Goal: Navigation & Orientation: Find specific page/section

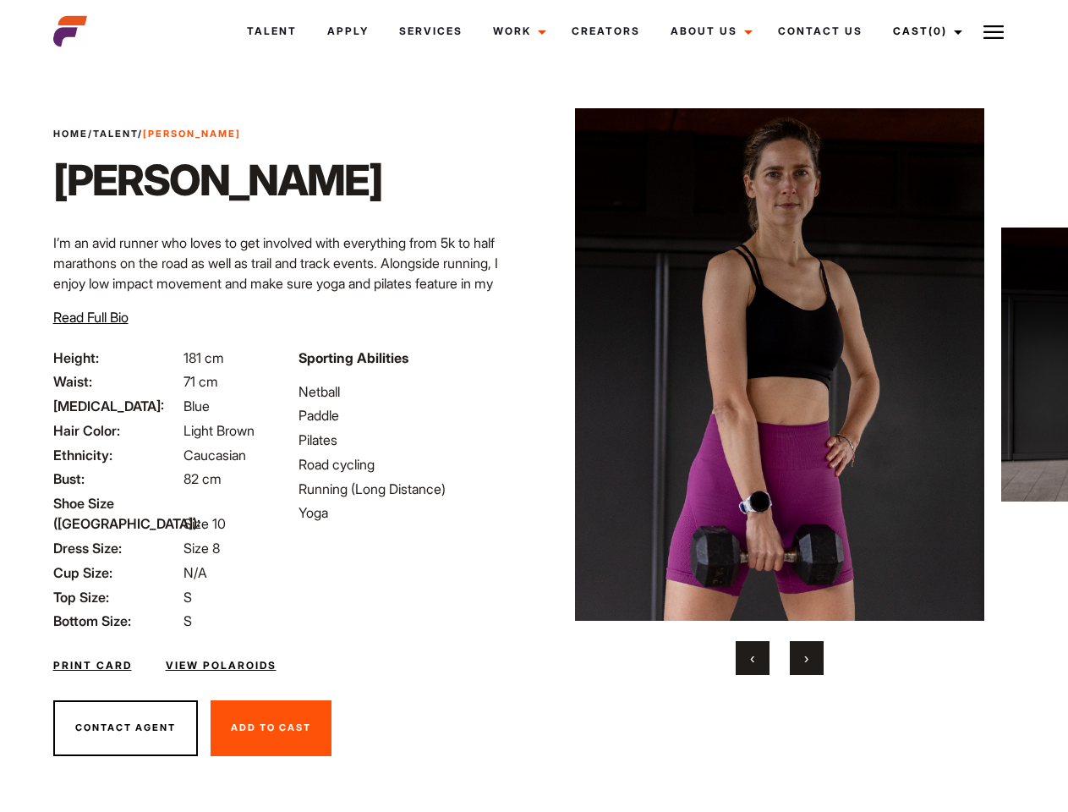
click at [923, 31] on link "Cast (0)" at bounding box center [925, 31] width 95 height 46
click at [993, 31] on img at bounding box center [993, 32] width 20 height 20
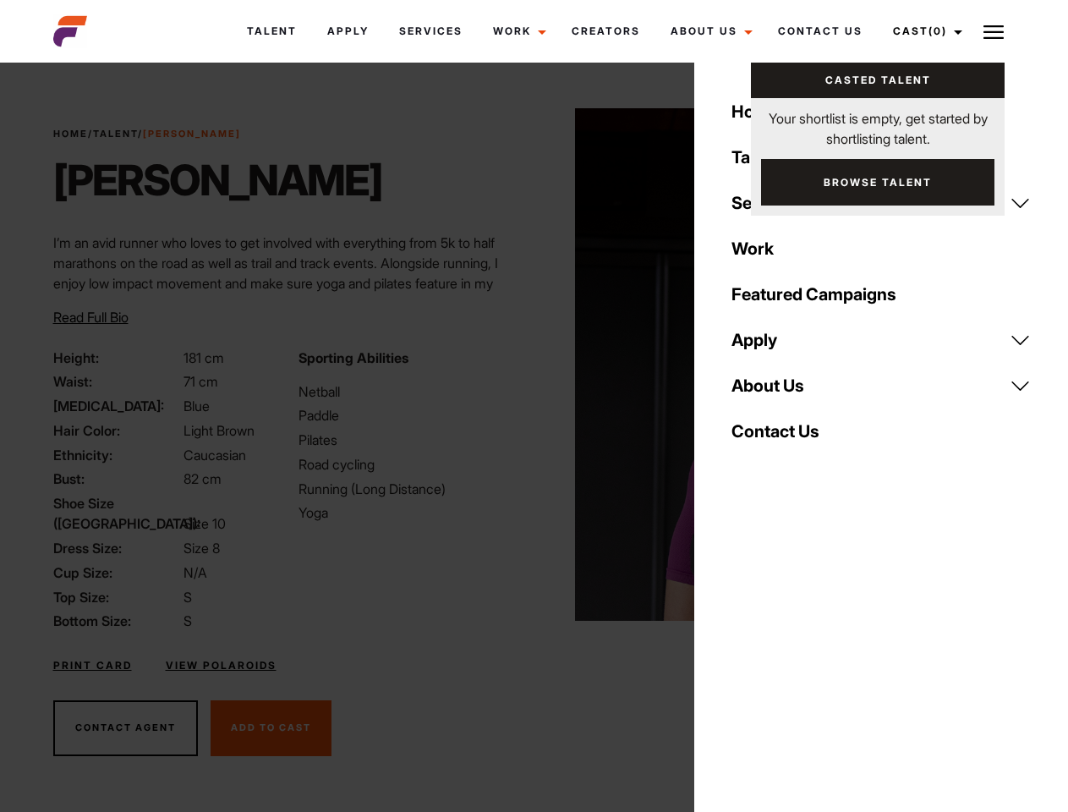
click at [779, 391] on img at bounding box center [780, 364] width 410 height 512
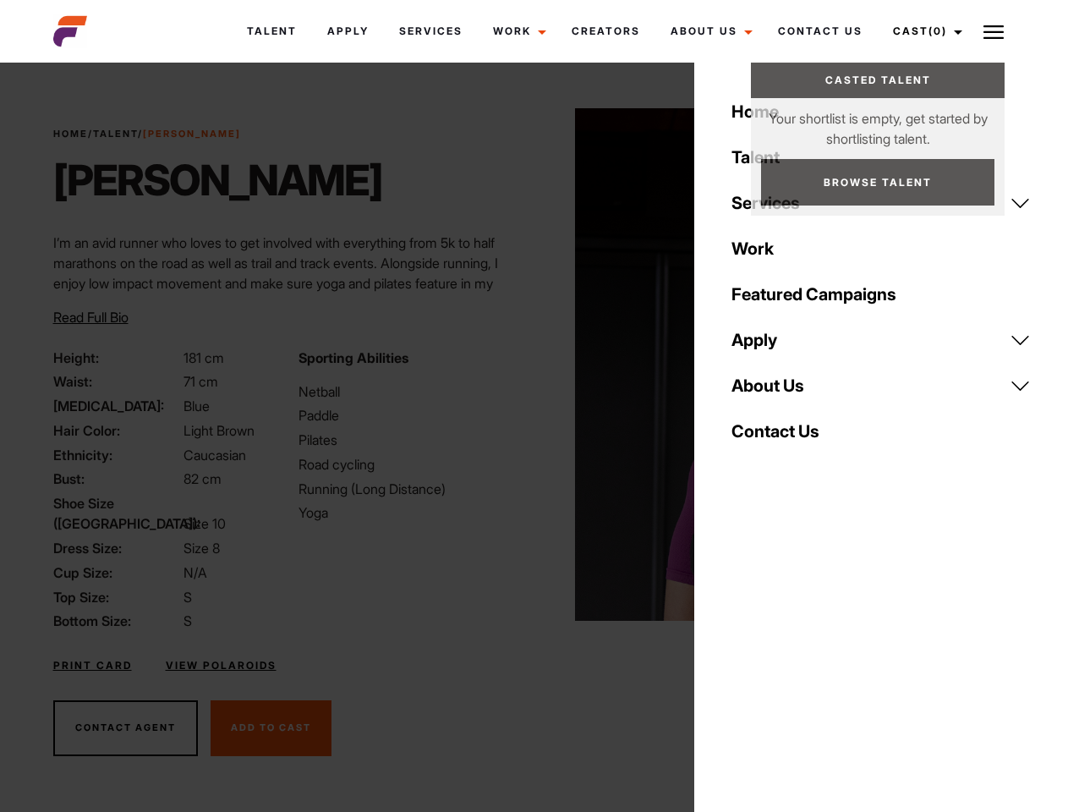
click at [533, 364] on div "Sporting Abilities Netball Paddle Pilates Road cycling Running (Long Distance) …" at bounding box center [410, 489] width 245 height 284
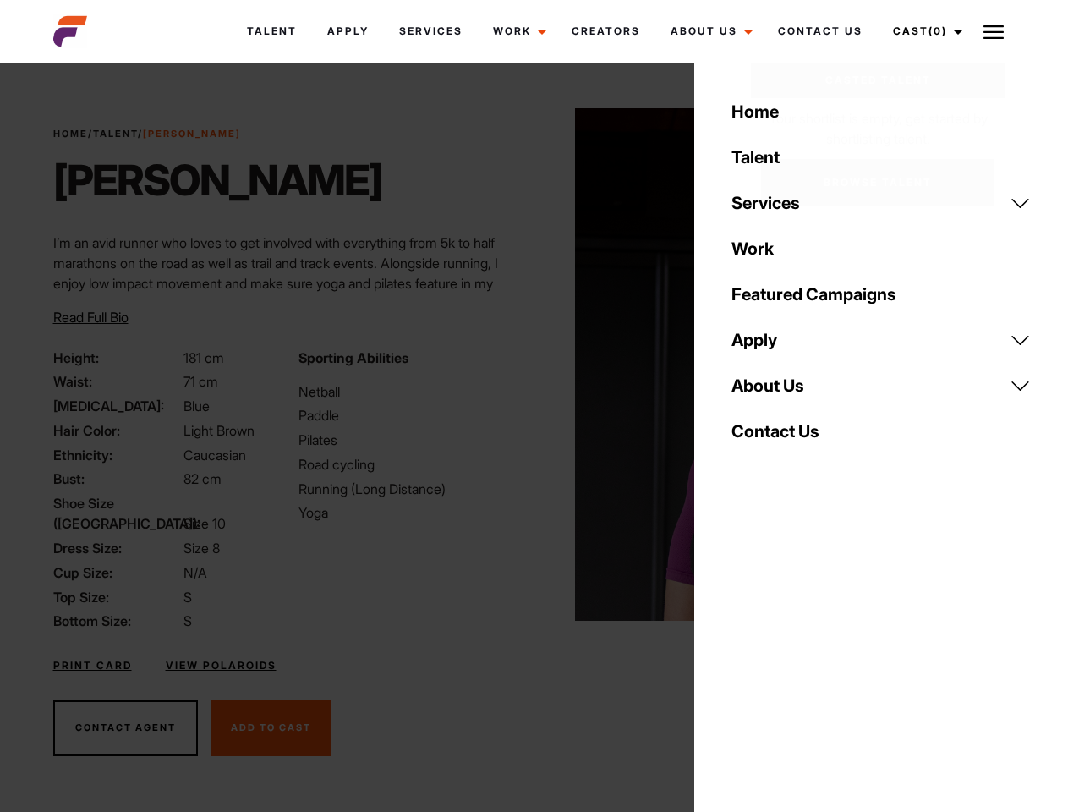
click at [752, 658] on div "Home Talent Services Talent Casting Photography Videography Creative Hair and M…" at bounding box center [881, 406] width 374 height 812
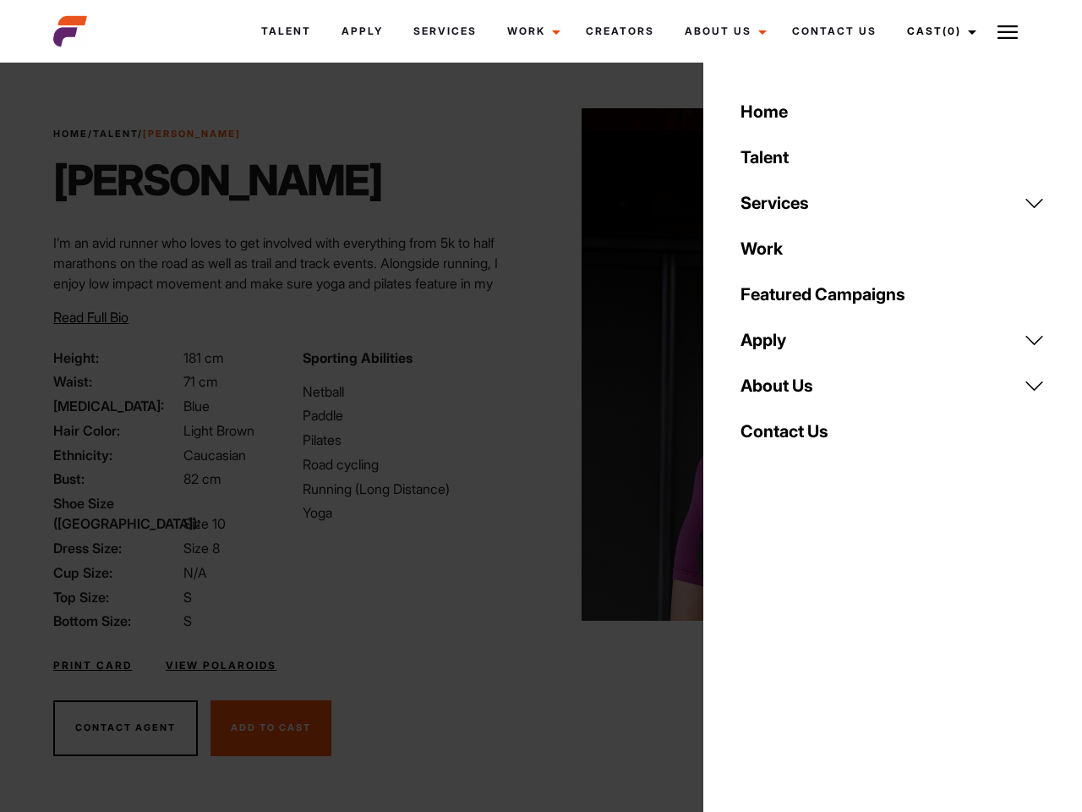
click at [807, 658] on div "Home Talent Services Talent Casting Photography Videography Creative Hair and M…" at bounding box center [892, 406] width 379 height 812
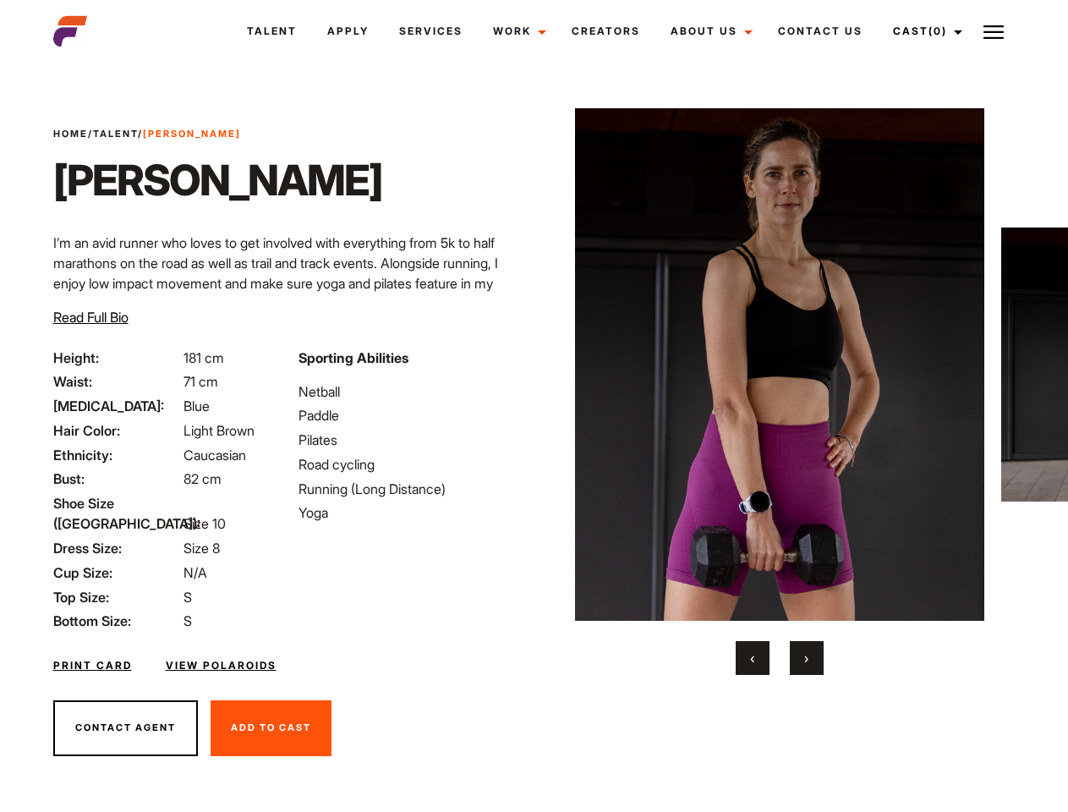
click at [923, 31] on link "Cast (0)" at bounding box center [925, 31] width 95 height 46
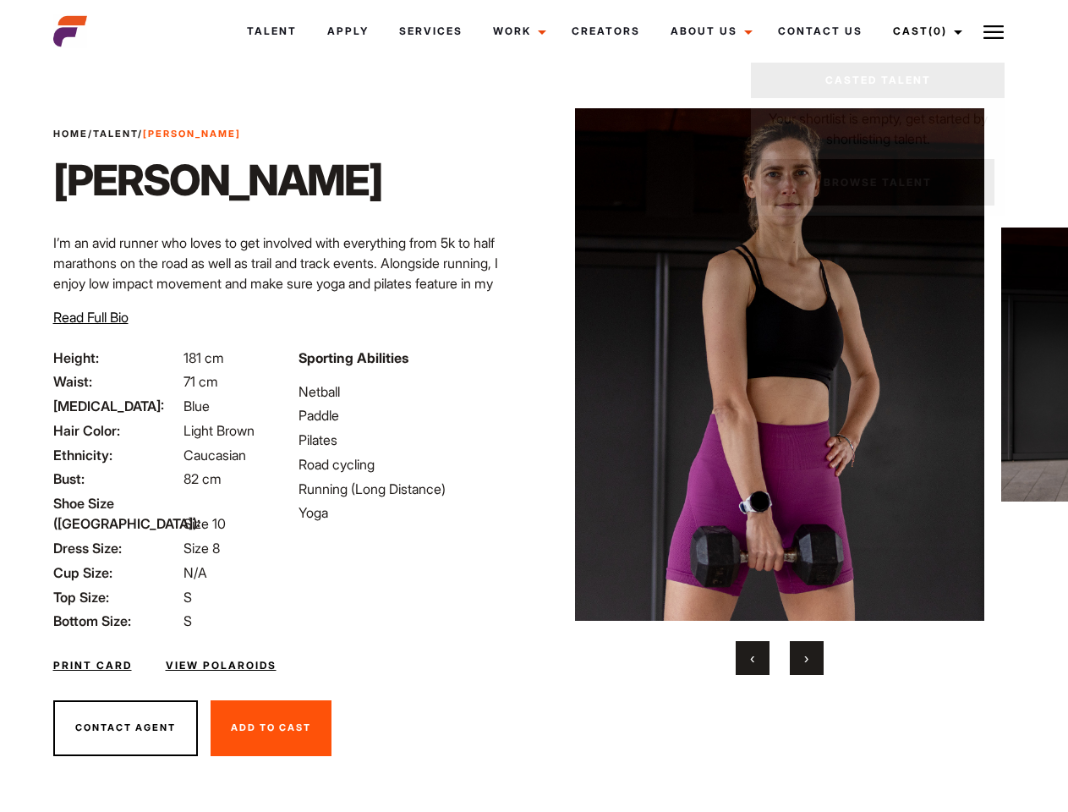
click at [993, 31] on img at bounding box center [993, 32] width 20 height 20
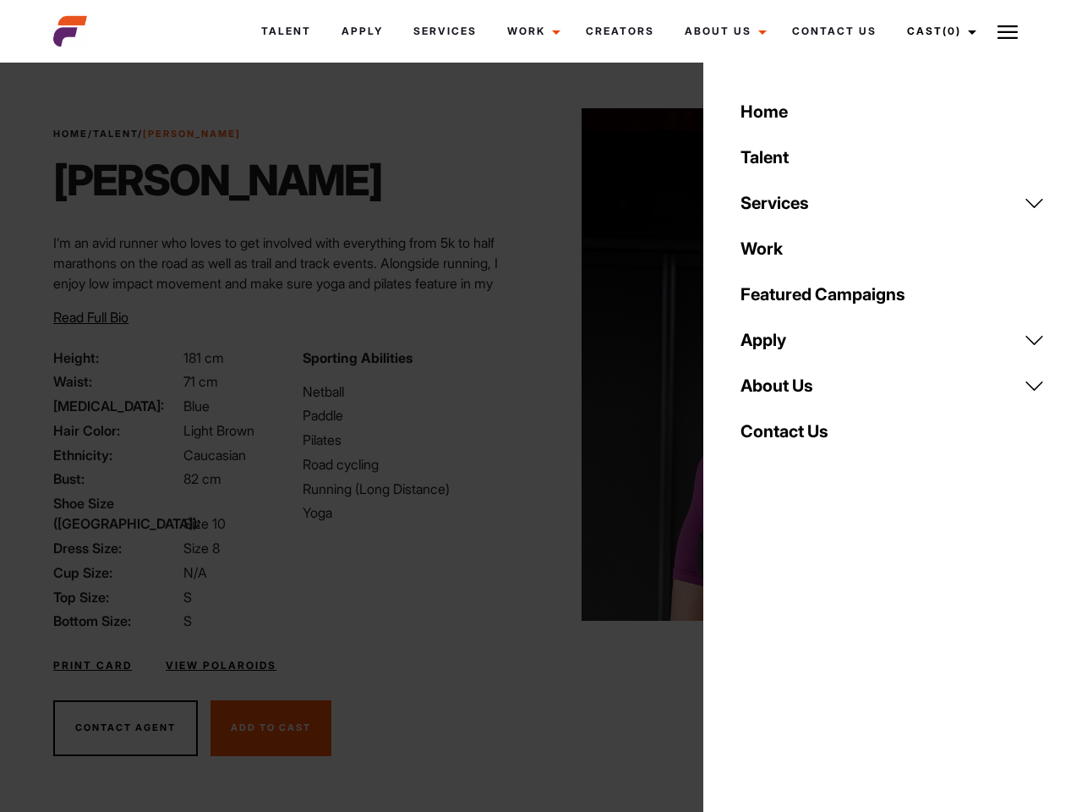
click at [779, 391] on link "About Us" at bounding box center [892, 386] width 325 height 46
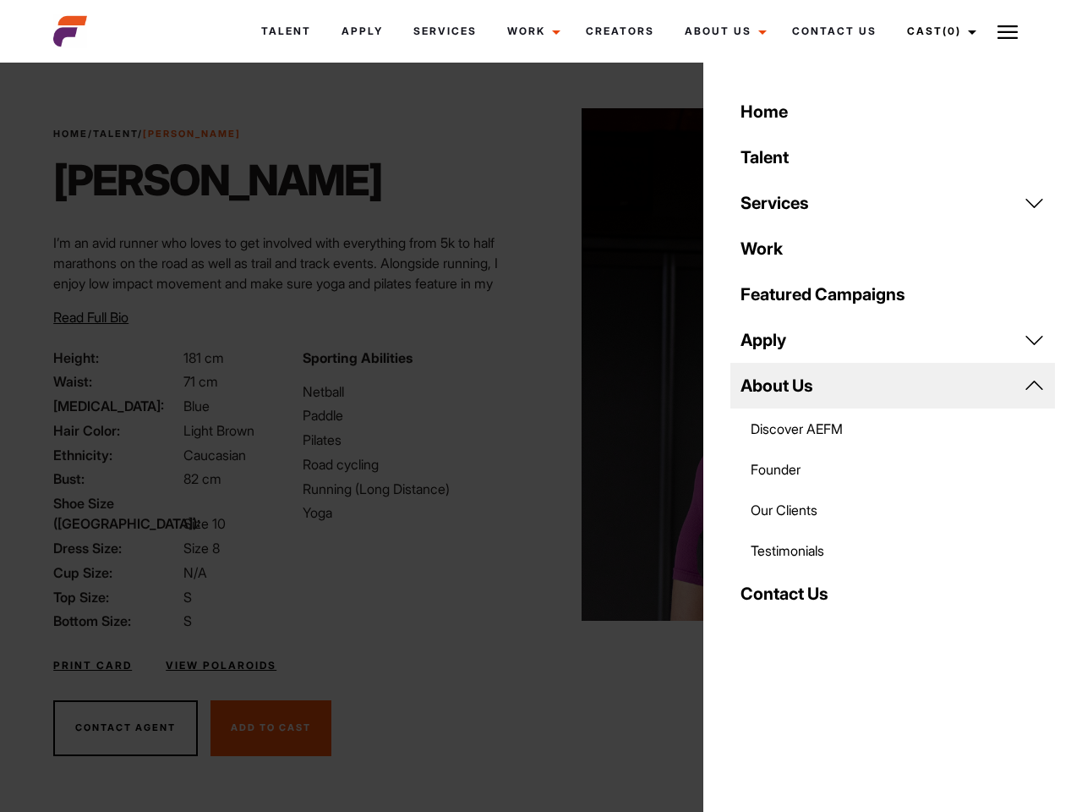
click at [533, 364] on div "Sporting Abilities Netball Paddle Pilates Road cycling Running (Long Distance) …" at bounding box center [417, 489] width 249 height 284
click at [752, 658] on div "Home Talent Services Talent Casting Photography Videography Creative Hair and M…" at bounding box center [892, 406] width 379 height 812
click at [807, 658] on div "Home Talent Services Talent Casting Photography Videography Creative Hair and M…" at bounding box center [892, 406] width 379 height 812
